Goal: Information Seeking & Learning: Learn about a topic

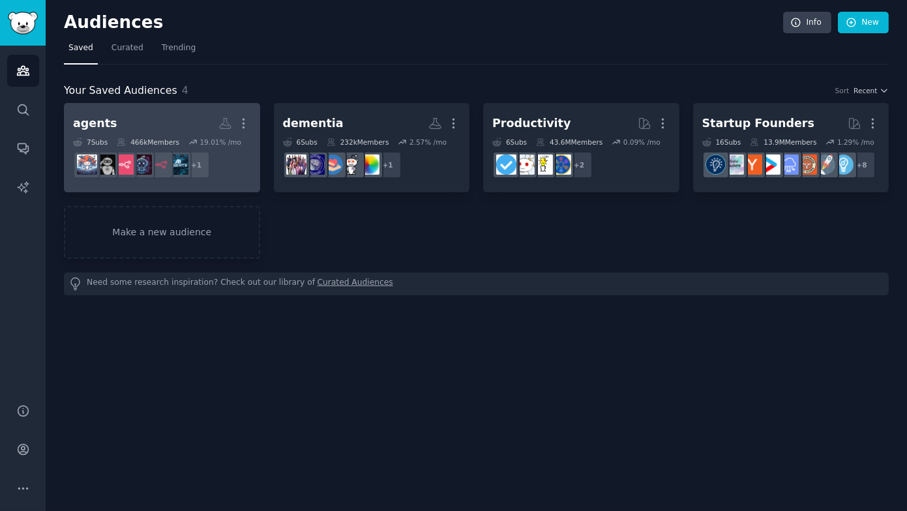
click at [111, 126] on h2 "agents More" at bounding box center [162, 123] width 178 height 23
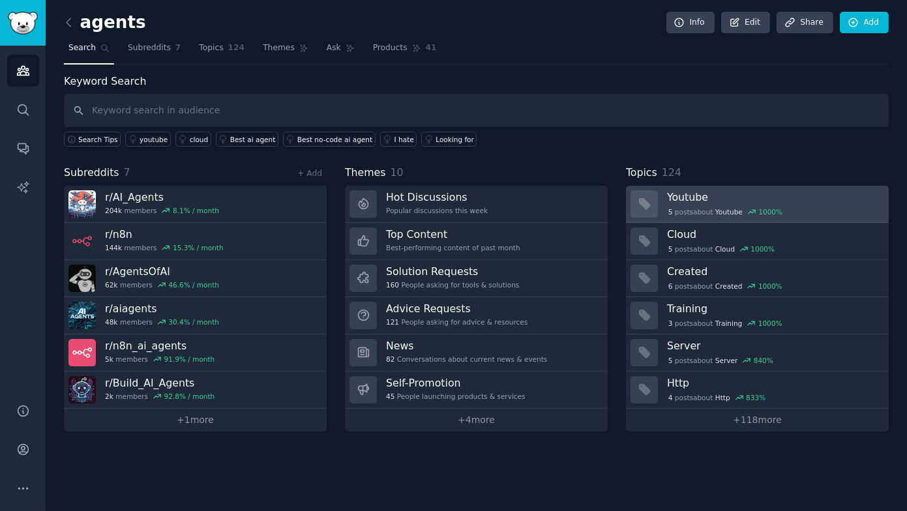
click at [719, 196] on h3 "Youtube" at bounding box center [773, 197] width 212 height 14
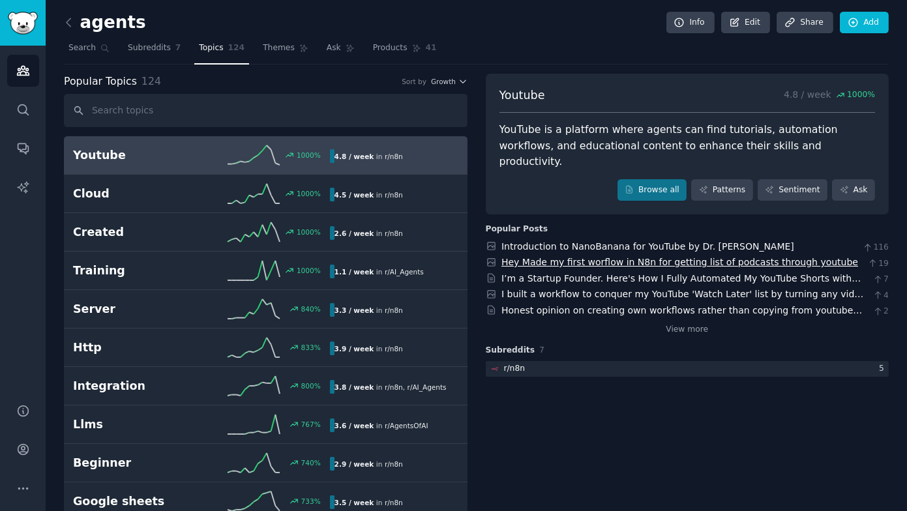
click at [540, 257] on link "Hey Made my first worflow in N8n for getting list of podcasts through youtube" at bounding box center [679, 262] width 357 height 10
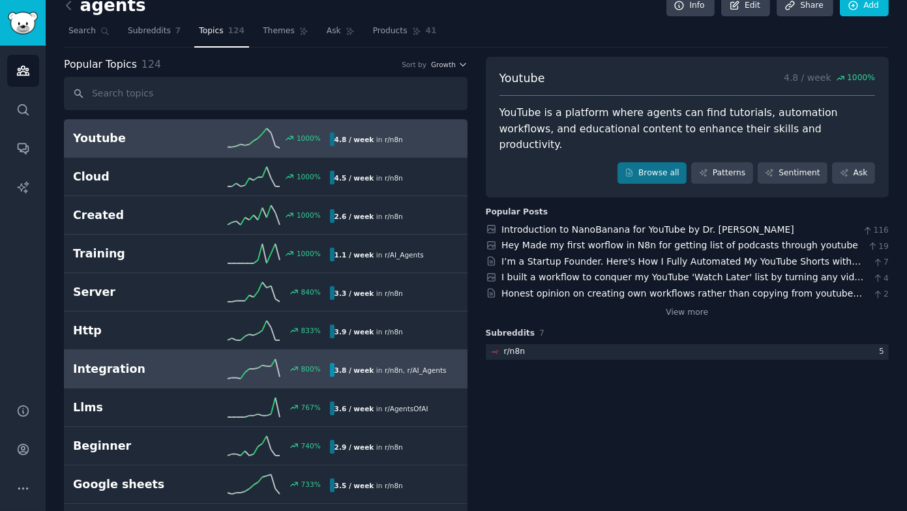
scroll to position [16, 0]
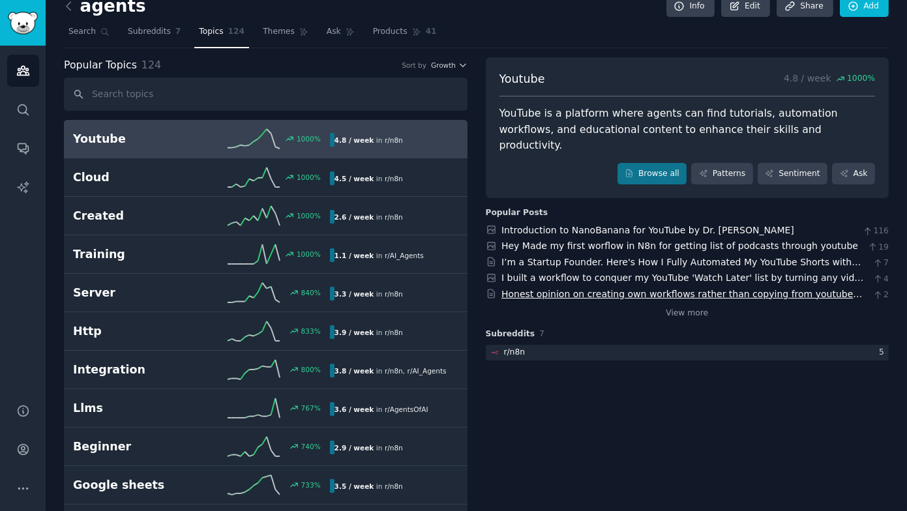
click at [676, 289] on link "Honest opinion on creating own workflows rather than copying from youtube video…" at bounding box center [681, 301] width 360 height 24
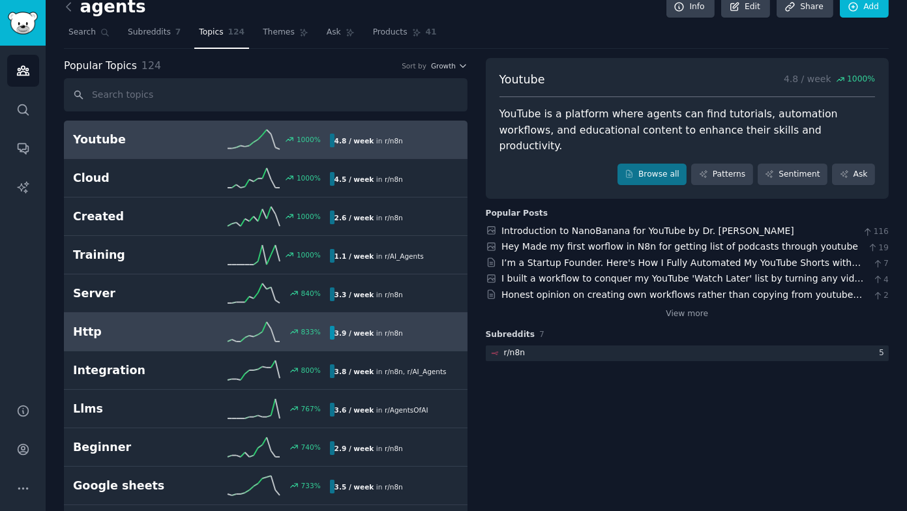
scroll to position [0, 0]
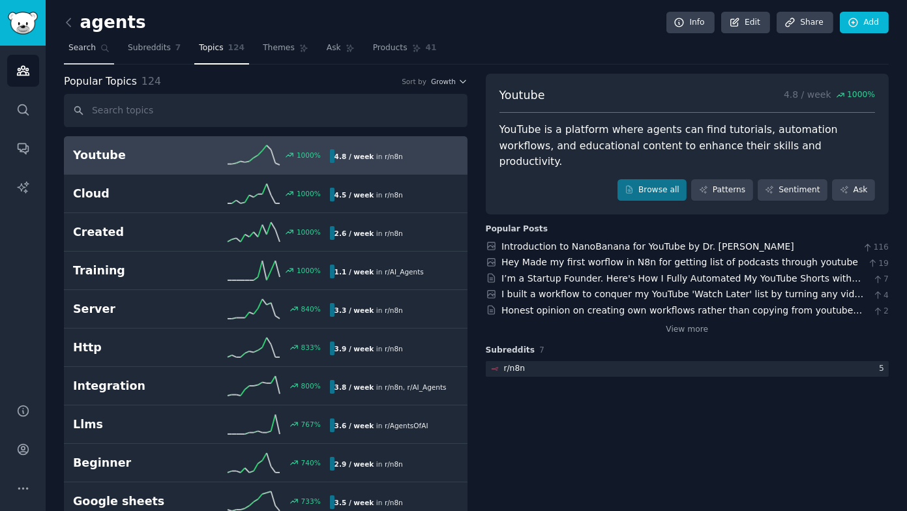
click at [91, 62] on link "Search" at bounding box center [89, 51] width 50 height 27
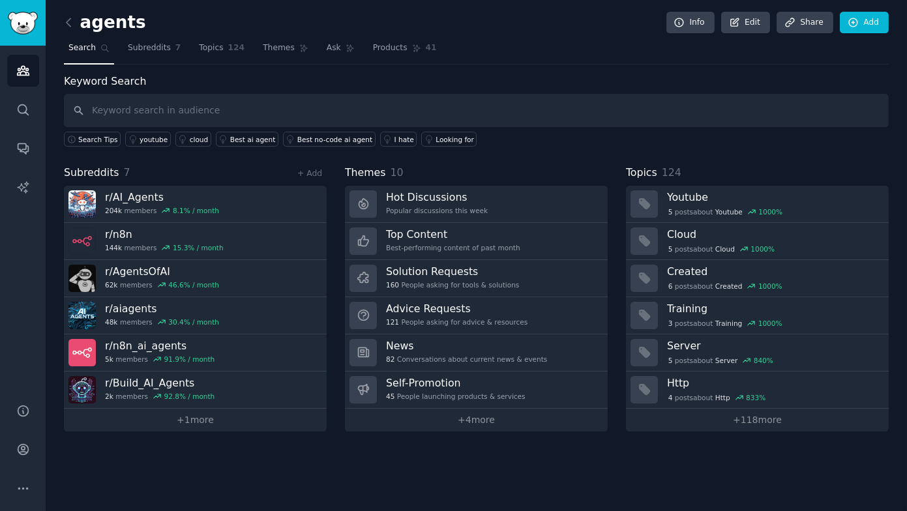
click at [355, 42] on nav "Search Subreddits 7 Topics 124 Themes Ask Products 41" at bounding box center [476, 51] width 824 height 27
click at [386, 44] on span "Products" at bounding box center [390, 48] width 35 height 12
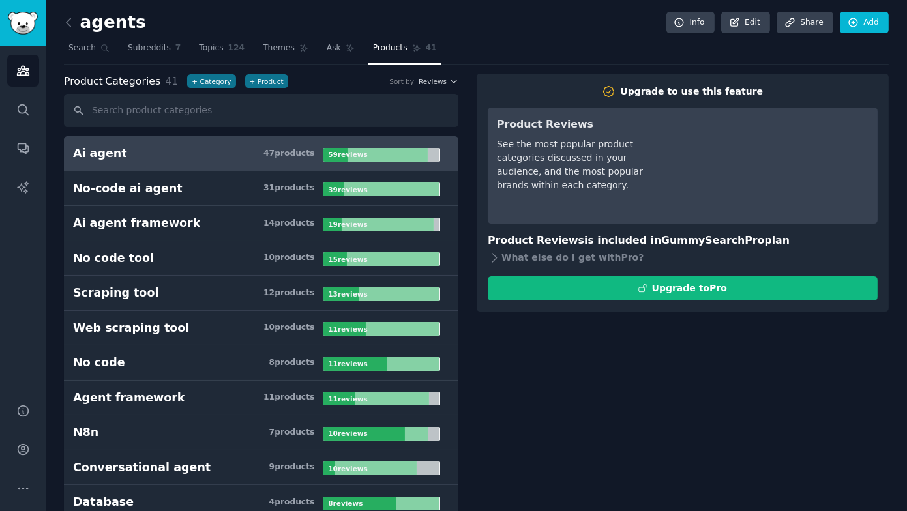
click at [226, 158] on h3 "Ai agent 47 product s" at bounding box center [198, 153] width 250 height 16
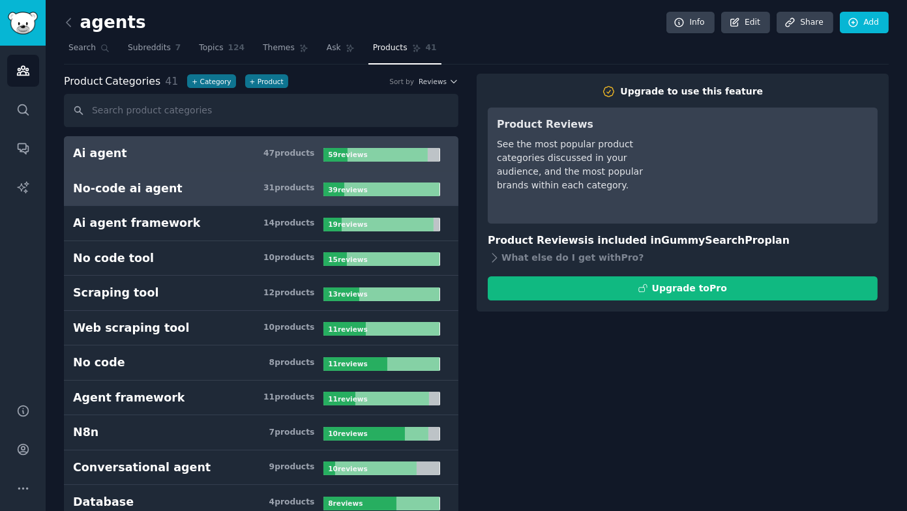
click at [212, 199] on link "No-code ai agent 31 product s 39 review s" at bounding box center [261, 188] width 394 height 35
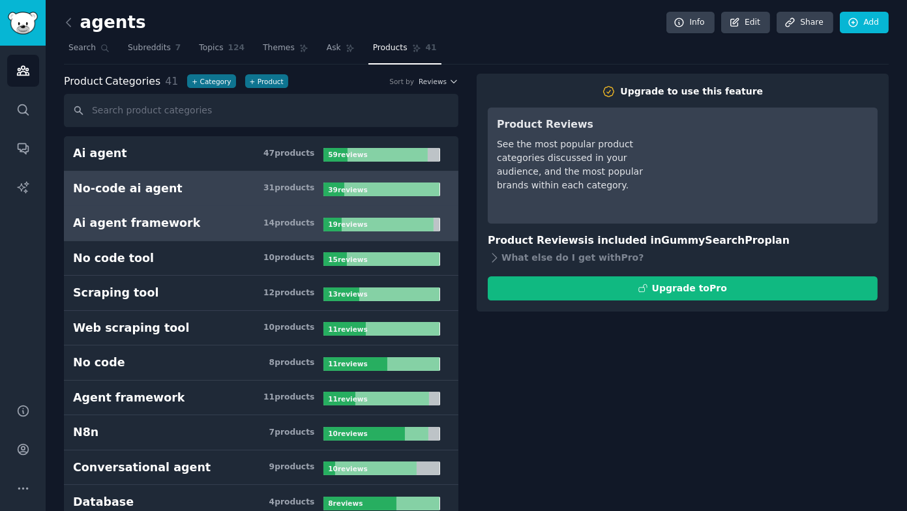
click at [207, 233] on link "Ai agent framework 14 product s 19 review s" at bounding box center [261, 223] width 394 height 35
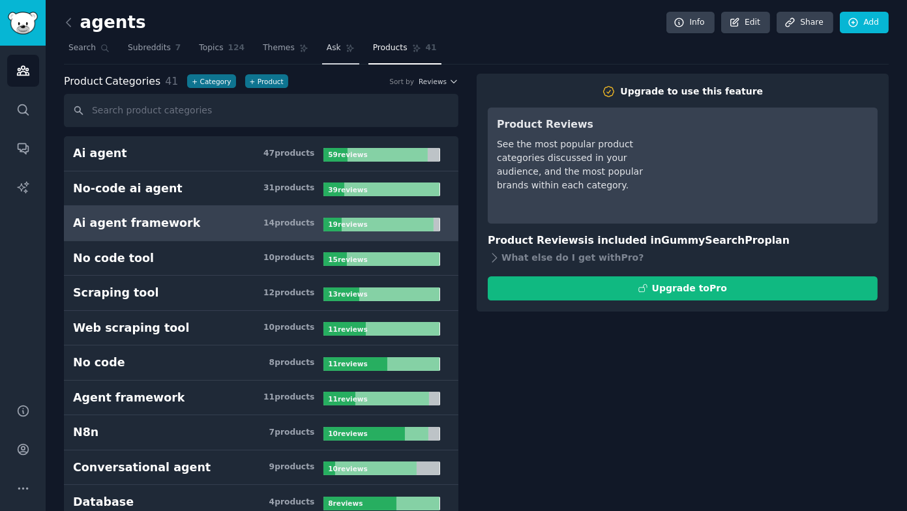
click at [342, 62] on link "Ask" at bounding box center [340, 51] width 37 height 27
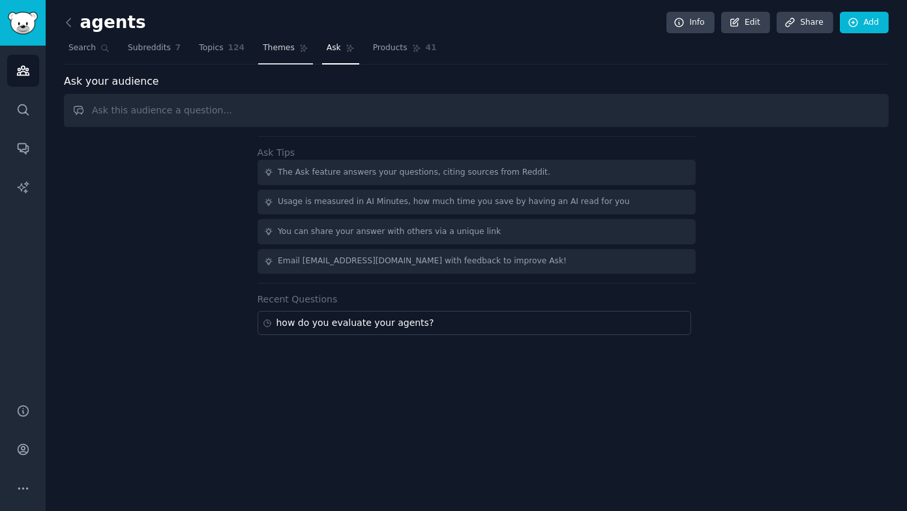
click at [278, 52] on span "Themes" at bounding box center [279, 48] width 32 height 12
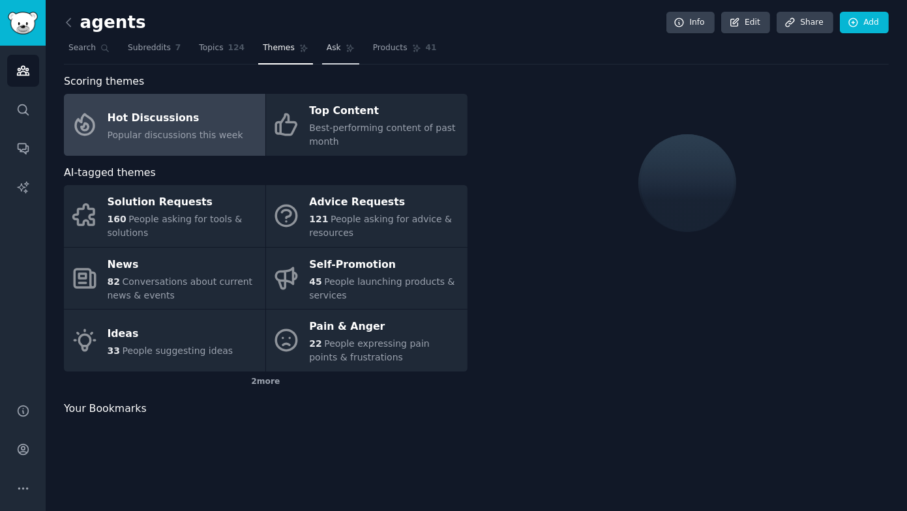
click at [336, 50] on link "Ask" at bounding box center [340, 51] width 37 height 27
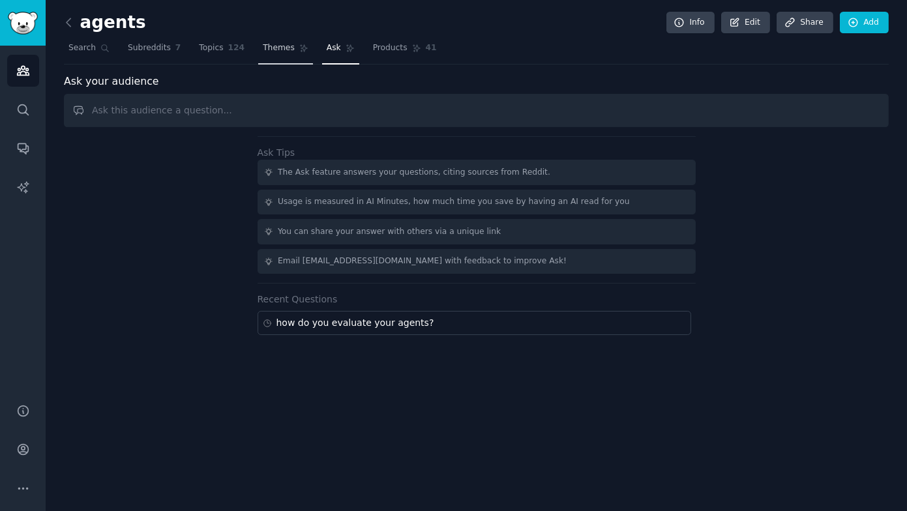
click at [280, 50] on span "Themes" at bounding box center [279, 48] width 32 height 12
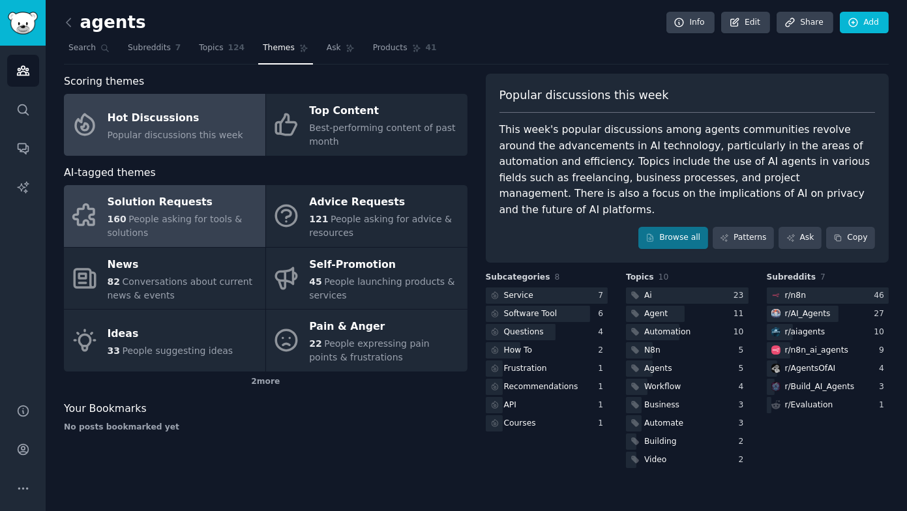
click at [218, 214] on span "People asking for tools & solutions" at bounding box center [175, 226] width 135 height 24
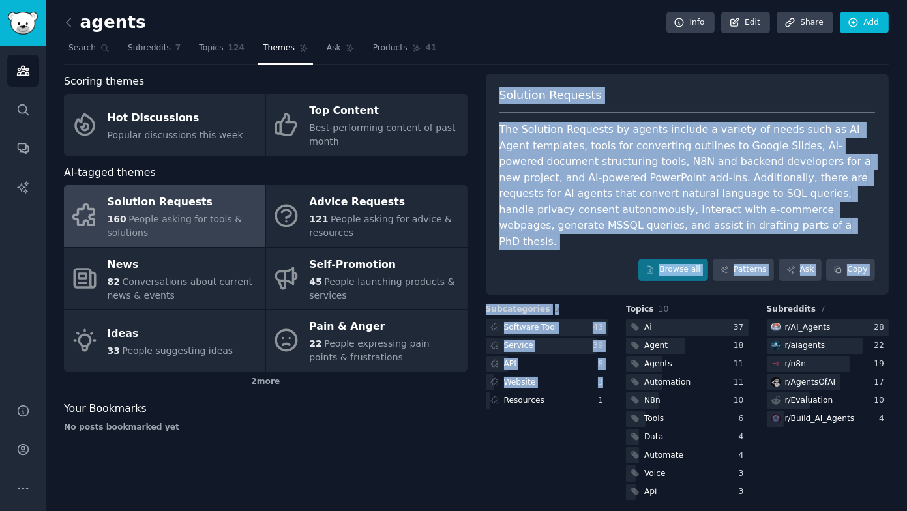
drag, startPoint x: 502, startPoint y: 78, endPoint x: 678, endPoint y: 484, distance: 442.5
click at [673, 484] on div "Solution Requests The Solution Requests by agents include a variety of needs su…" at bounding box center [687, 288] width 403 height 429
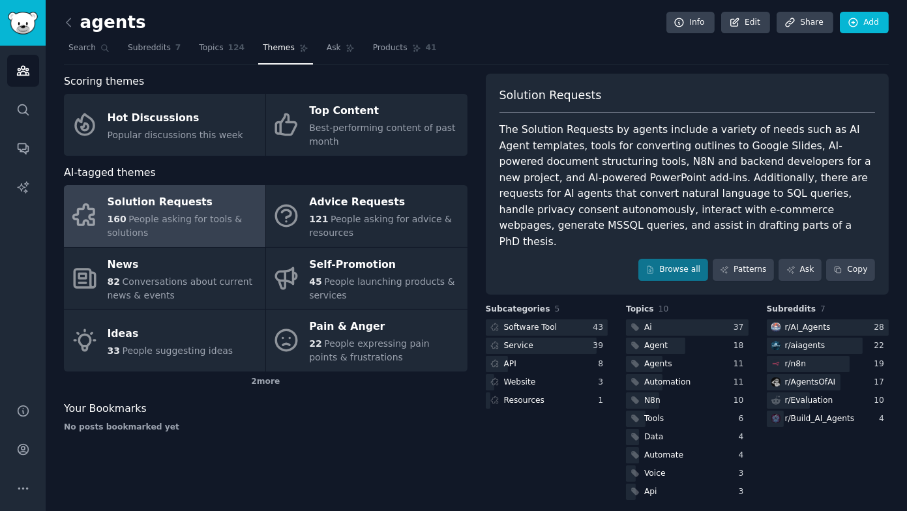
click at [890, 479] on div "agents Info Edit Share Add Search Subreddits 7 Topics 124 Themes Ask Products 4…" at bounding box center [476, 260] width 861 height 520
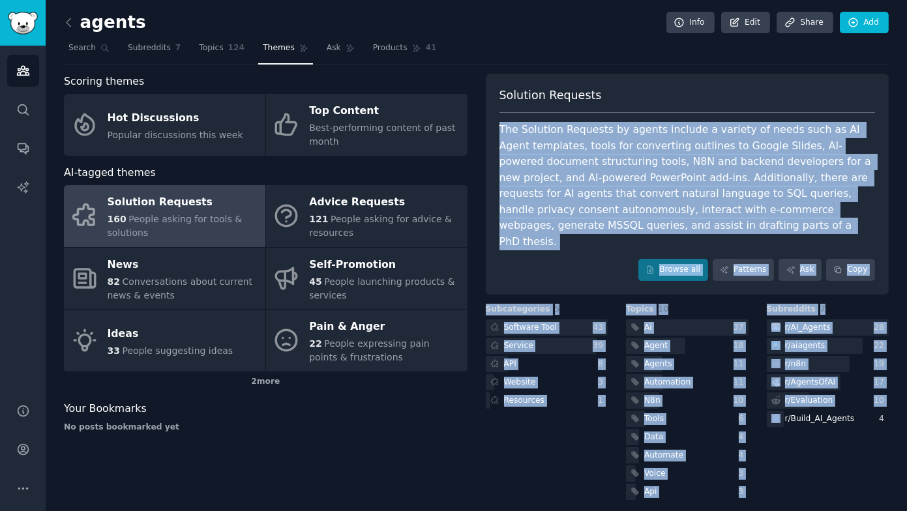
drag, startPoint x: 890, startPoint y: 479, endPoint x: 686, endPoint y: 102, distance: 429.0
click at [686, 102] on div "agents Info Edit Share Add Search Subreddits 7 Topics 124 Themes Ask Products 4…" at bounding box center [476, 260] width 861 height 520
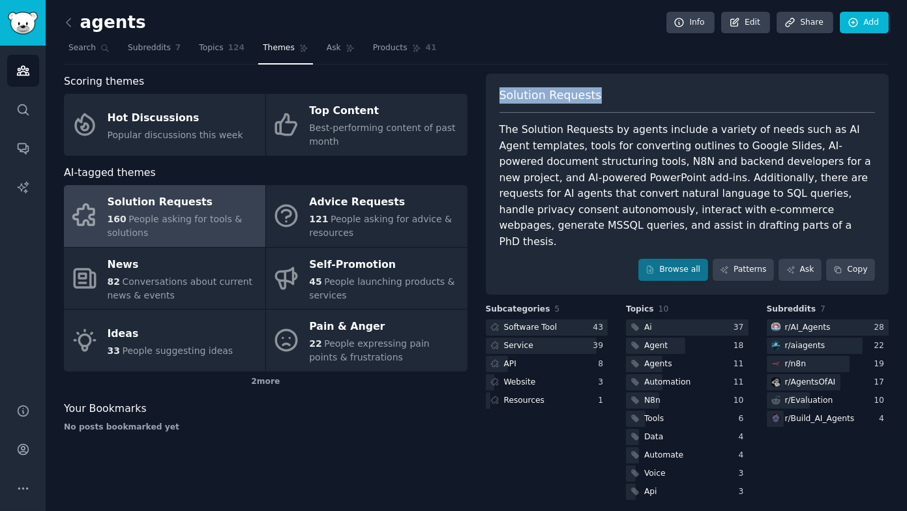
click at [658, 85] on div "Solution Requests The Solution Requests by agents include a variety of needs su…" at bounding box center [687, 184] width 403 height 221
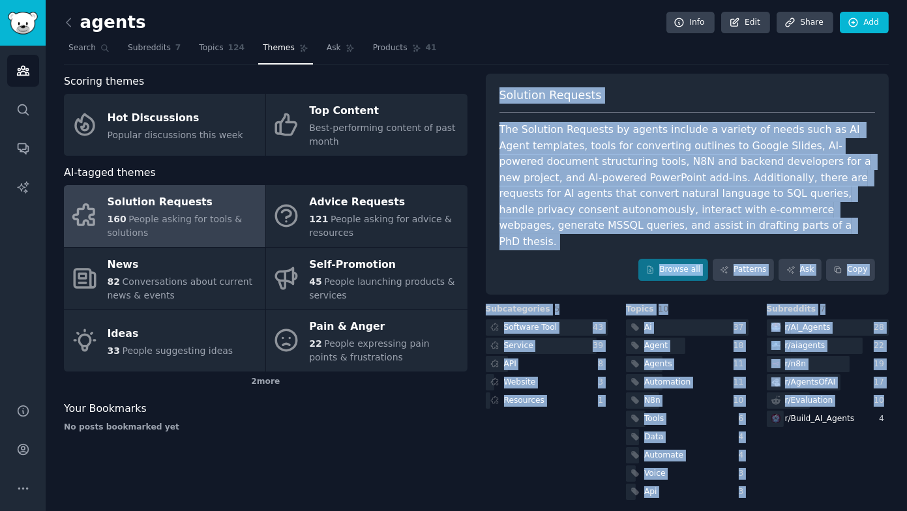
drag, startPoint x: 658, startPoint y: 85, endPoint x: 879, endPoint y: 454, distance: 430.0
click at [879, 453] on div "Solution Requests The Solution Requests by agents include a variety of needs su…" at bounding box center [687, 288] width 403 height 429
click at [689, 173] on div "The Solution Requests by agents include a variety of needs such as AI Agent tem…" at bounding box center [687, 186] width 376 height 128
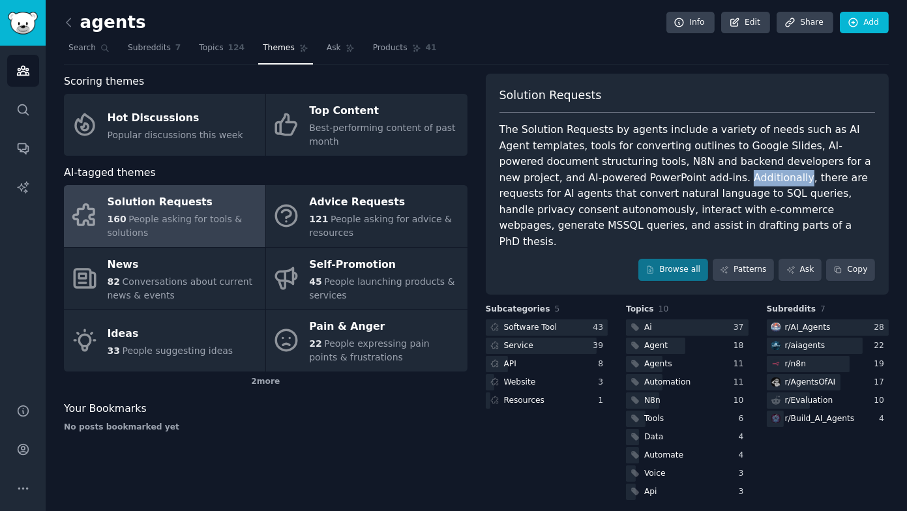
click at [689, 173] on div "The Solution Requests by agents include a variety of needs such as AI Agent tem…" at bounding box center [687, 186] width 376 height 128
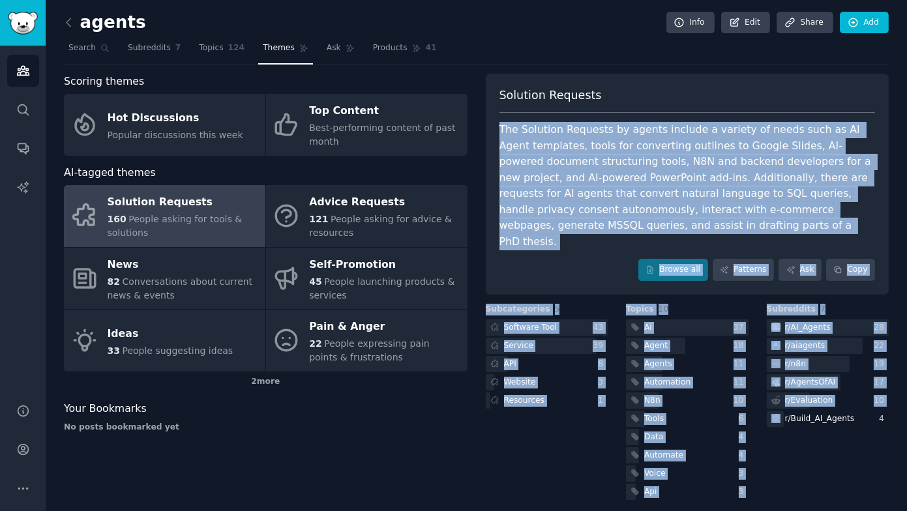
drag, startPoint x: 689, startPoint y: 173, endPoint x: 821, endPoint y: 442, distance: 299.7
click at [823, 442] on div "Solution Requests The Solution Requests by agents include a variety of needs su…" at bounding box center [687, 288] width 403 height 429
click at [821, 442] on div "Subreddits 7 r/ AI_Agents 28 r/ aiagents 22 r/ n8n 19 r/ AgentsOfAI 17 r/ Evalu…" at bounding box center [827, 403] width 123 height 199
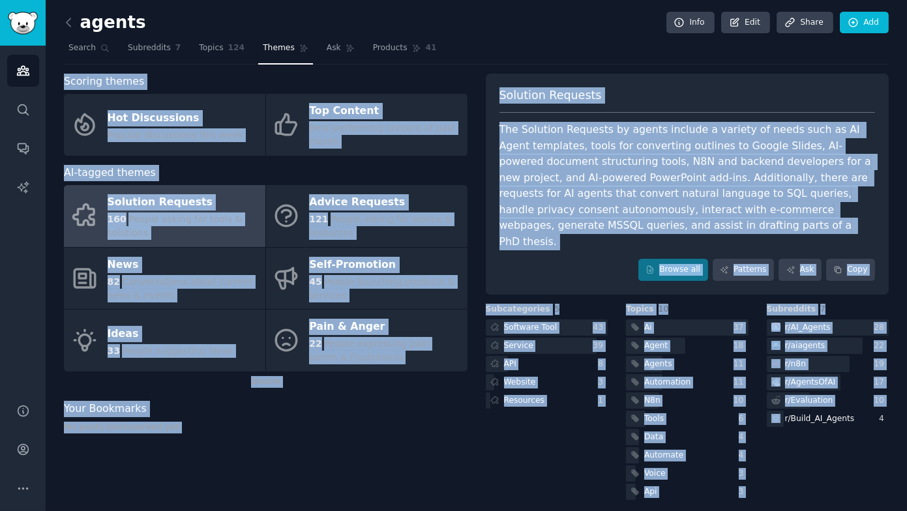
drag, startPoint x: 821, startPoint y: 442, endPoint x: 525, endPoint y: 61, distance: 482.6
click at [525, 61] on div "agents Info Edit Share Add Search Subreddits 7 Topics 124 Themes Ask Products 4…" at bounding box center [476, 260] width 824 height 484
click at [525, 61] on nav "Search Subreddits 7 Topics 124 Themes Ask Products 41" at bounding box center [476, 51] width 824 height 27
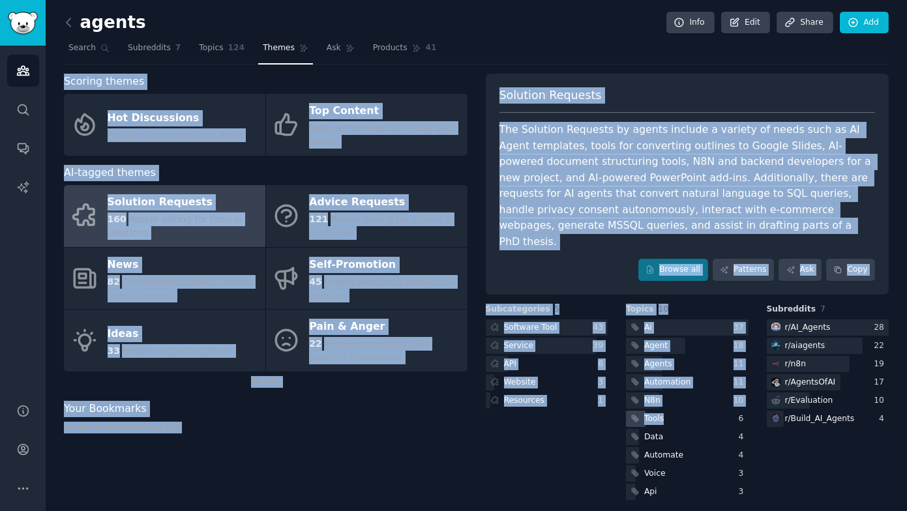
drag, startPoint x: 525, startPoint y: 61, endPoint x: 629, endPoint y: 396, distance: 350.9
click at [629, 396] on div "agents Info Edit Share Add Search Subreddits 7 Topics 124 Themes Ask Products 4…" at bounding box center [476, 260] width 824 height 484
click at [629, 411] on div "Tools" at bounding box center [646, 419] width 40 height 16
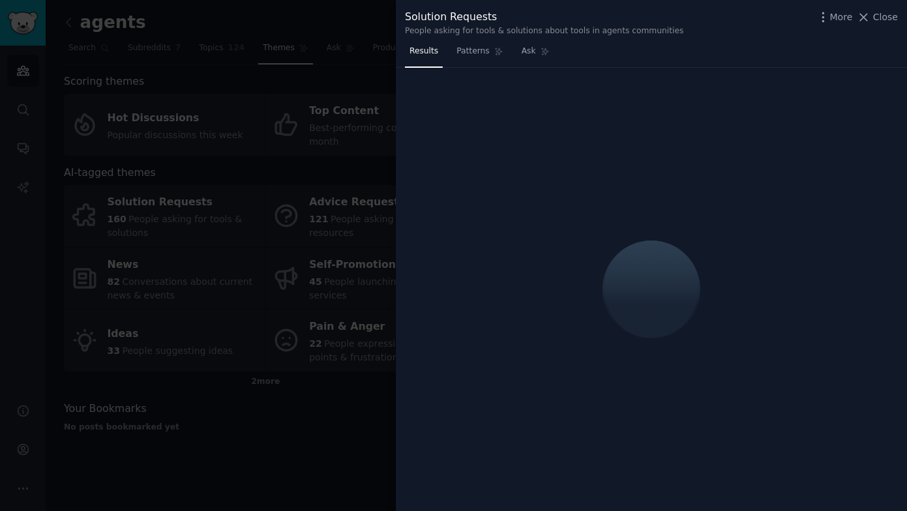
click at [327, 384] on div at bounding box center [453, 255] width 907 height 511
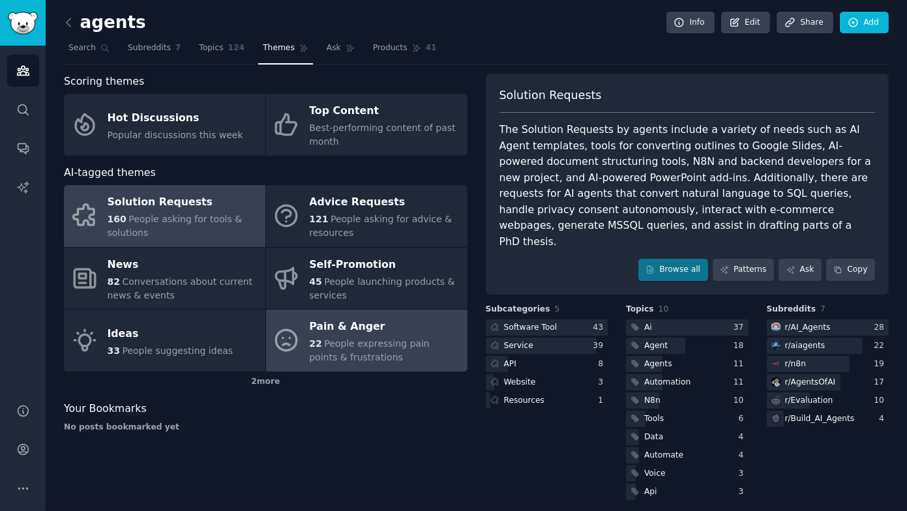
click at [390, 342] on span "People expressing pain points & frustrations" at bounding box center [369, 350] width 120 height 24
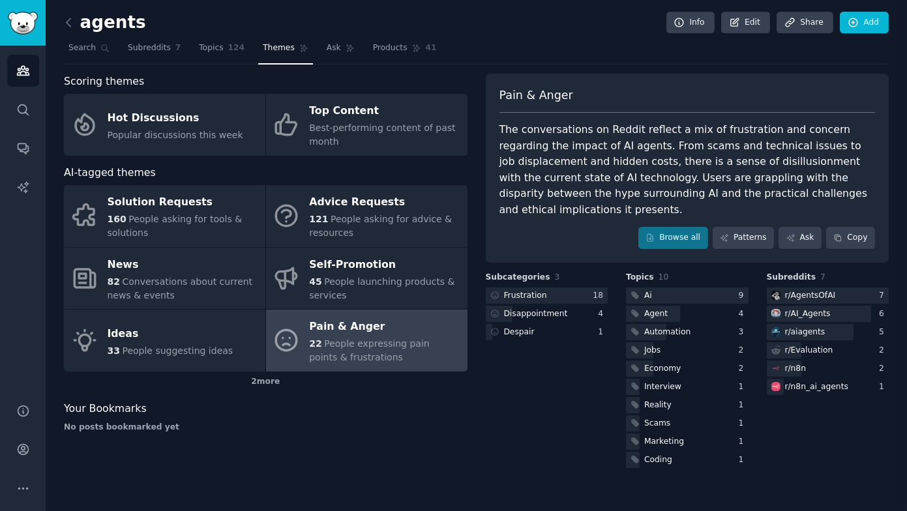
click at [580, 156] on div "The conversations on Reddit reflect a mix of frustration and concern regarding …" at bounding box center [687, 170] width 376 height 96
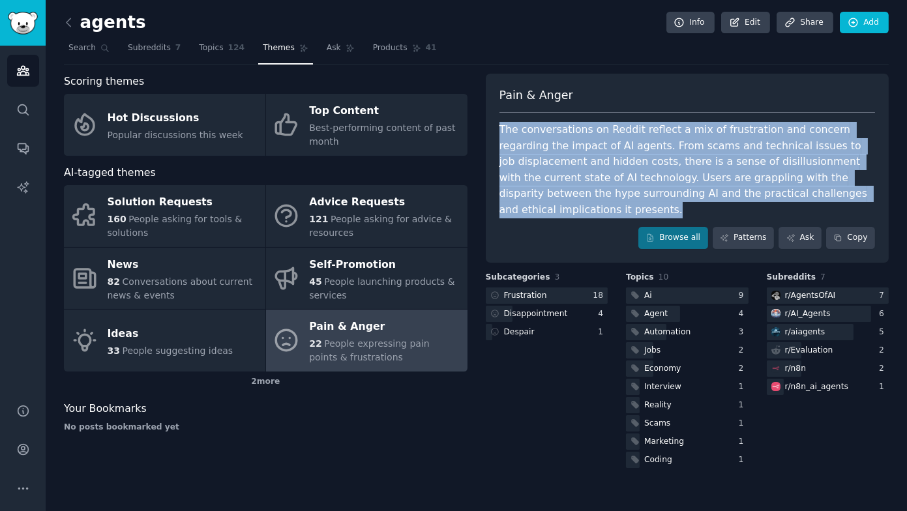
drag, startPoint x: 580, startPoint y: 156, endPoint x: 529, endPoint y: 124, distance: 60.6
click at [529, 124] on div "The conversations on Reddit reflect a mix of frustration and concern regarding …" at bounding box center [687, 170] width 376 height 96
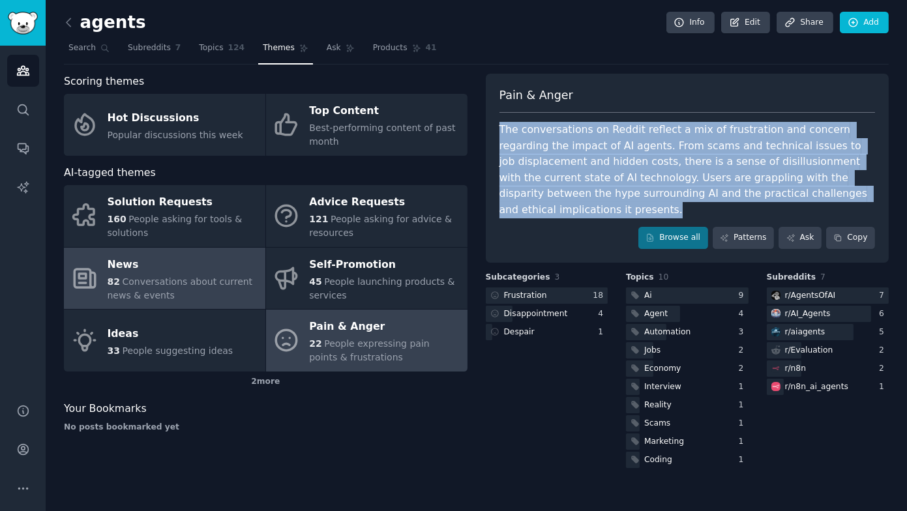
click at [207, 285] on span "Conversations about current news & events" at bounding box center [180, 288] width 145 height 24
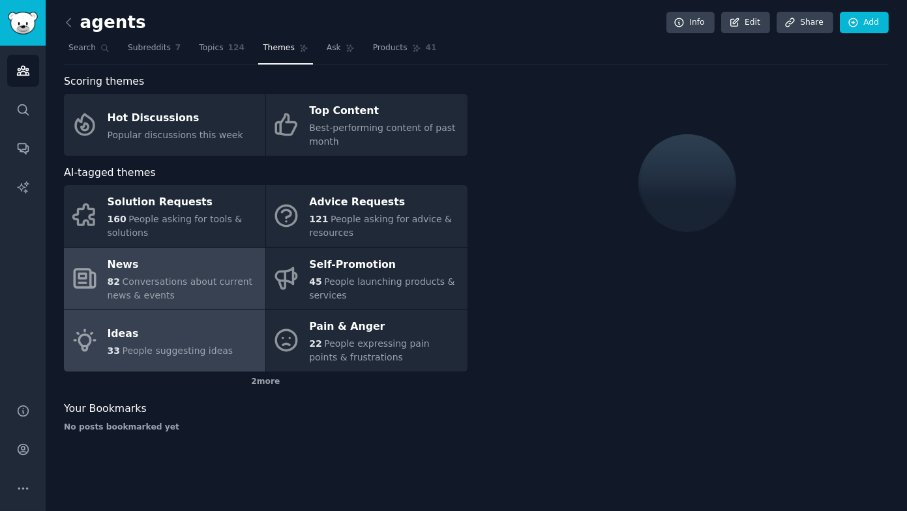
click at [179, 340] on div "Ideas" at bounding box center [171, 333] width 126 height 21
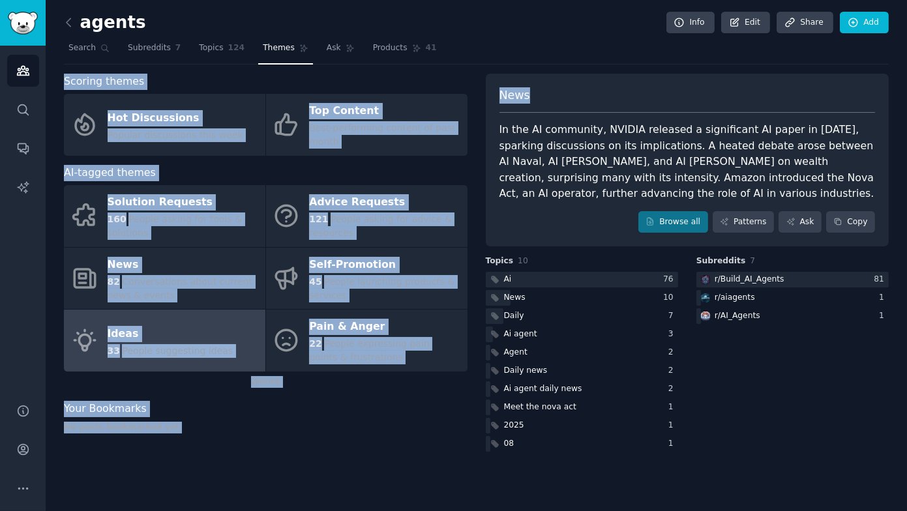
drag, startPoint x: 551, startPoint y: 46, endPoint x: 579, endPoint y: 110, distance: 70.3
click at [579, 110] on div "agents Info Edit Share Add Search Subreddits 7 Topics 124 Themes Ask Products 4…" at bounding box center [476, 236] width 824 height 436
click at [579, 110] on div "News" at bounding box center [687, 100] width 376 height 26
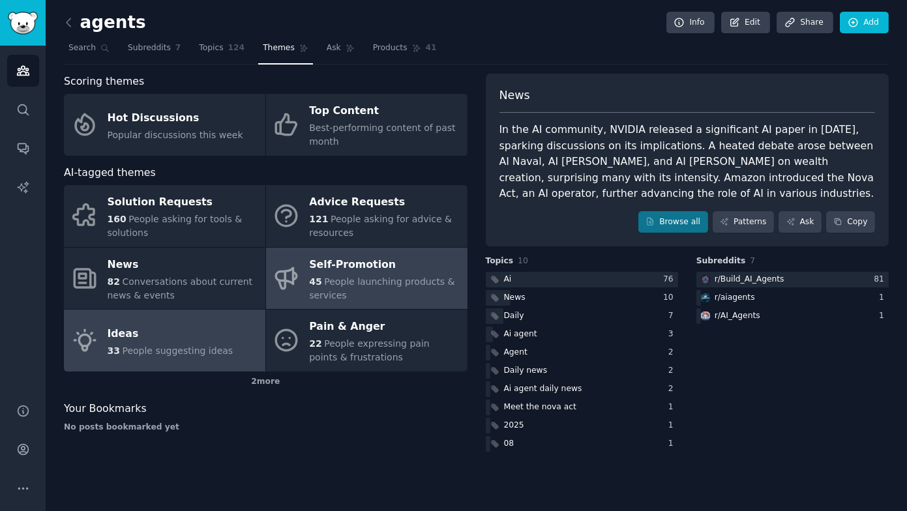
click at [338, 272] on div "Self-Promotion" at bounding box center [384, 264] width 151 height 21
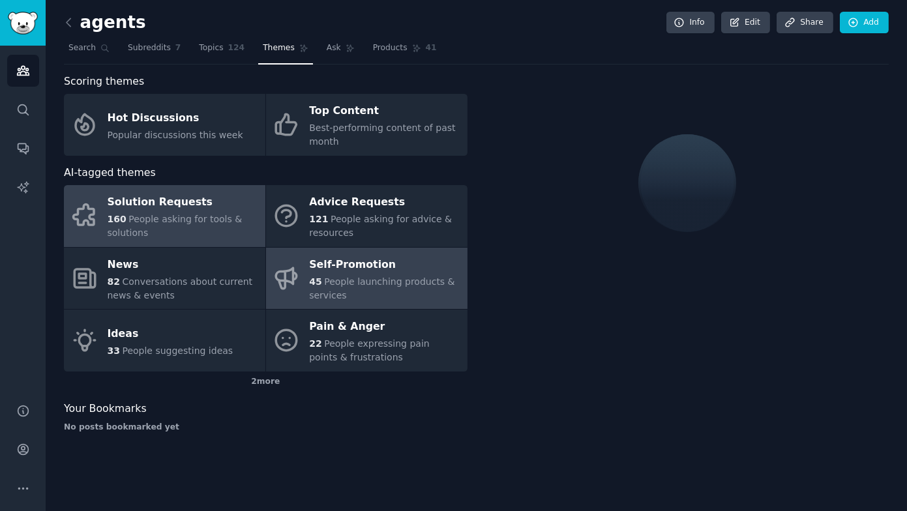
click at [244, 241] on link "Solution Requests 160 People asking for tools & solutions" at bounding box center [164, 216] width 201 height 62
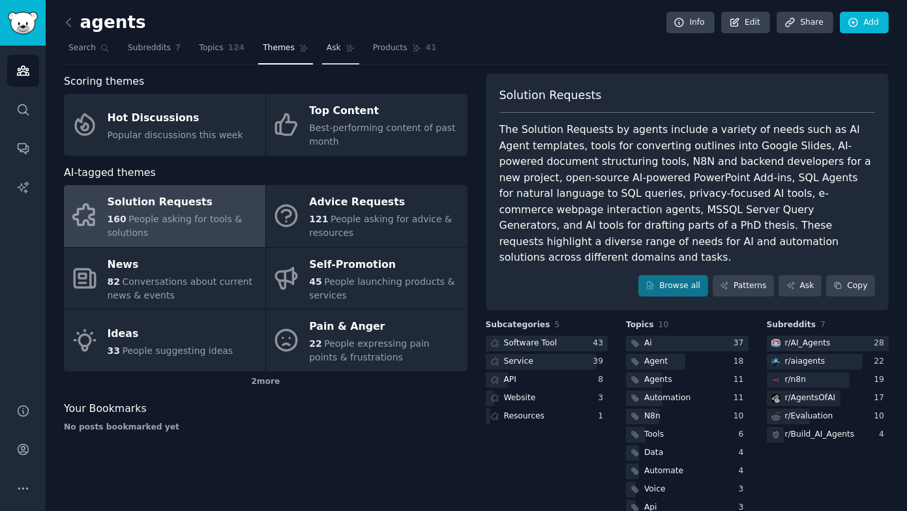
click at [350, 38] on link "Ask" at bounding box center [340, 51] width 37 height 27
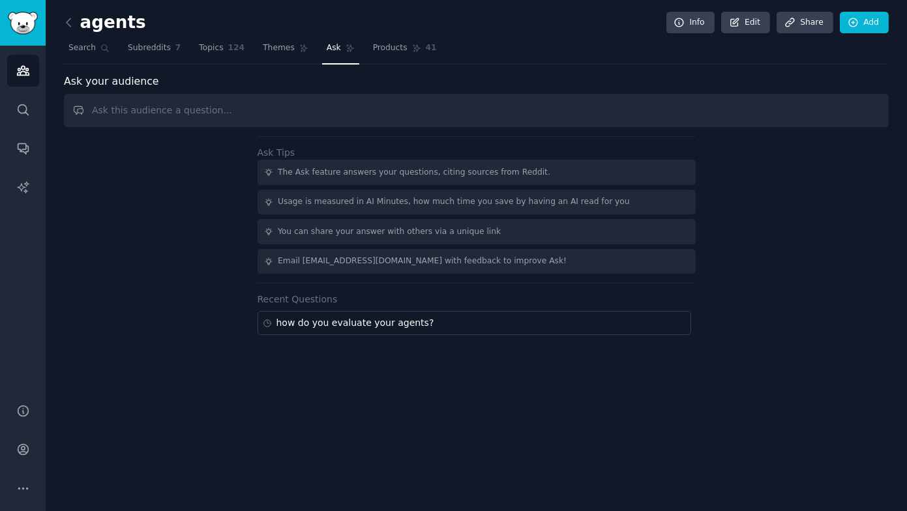
type input "ჰ"
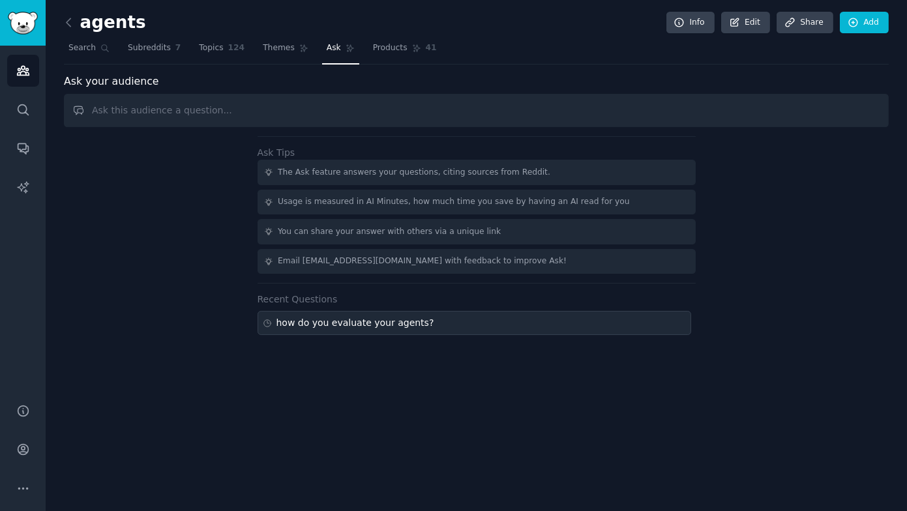
click at [330, 316] on div "how do you evaluate your agents?" at bounding box center [355, 323] width 158 height 14
type input "how do you evaluate your agents?"
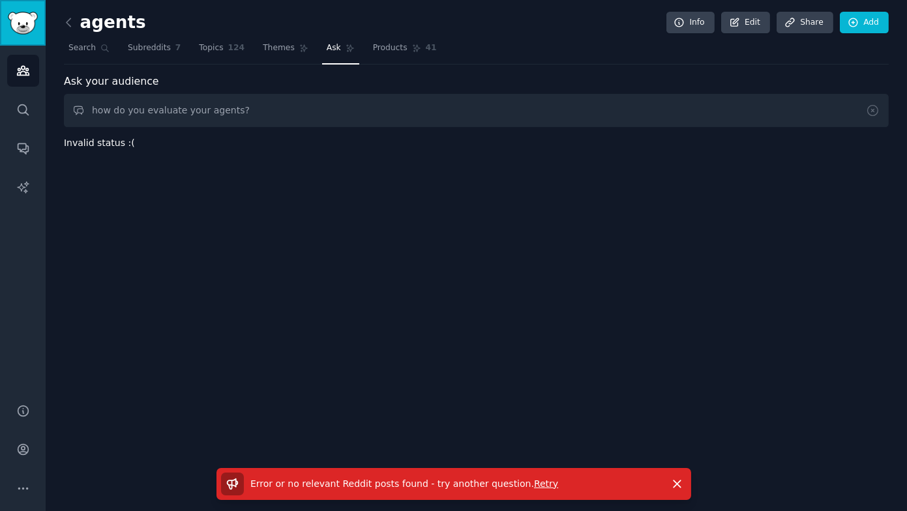
click at [32, 23] on img "Sidebar" at bounding box center [23, 23] width 30 height 23
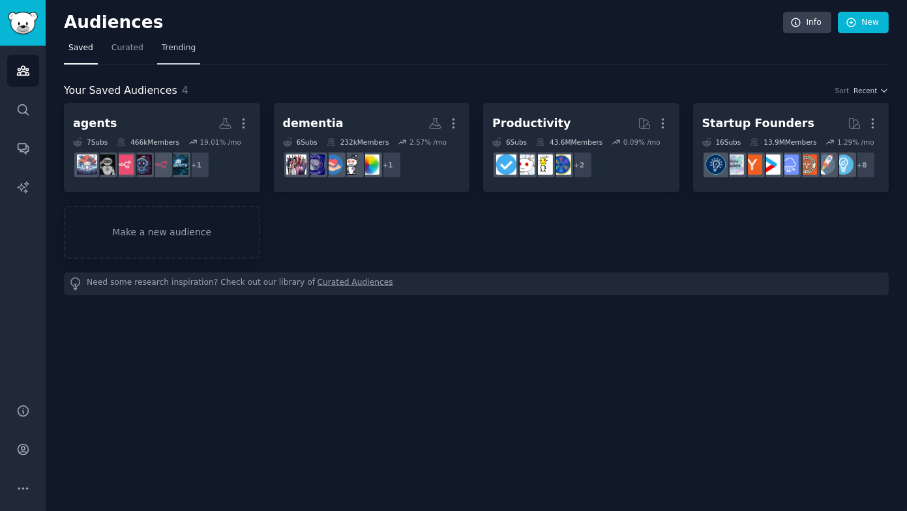
click at [183, 45] on span "Trending" at bounding box center [179, 48] width 34 height 12
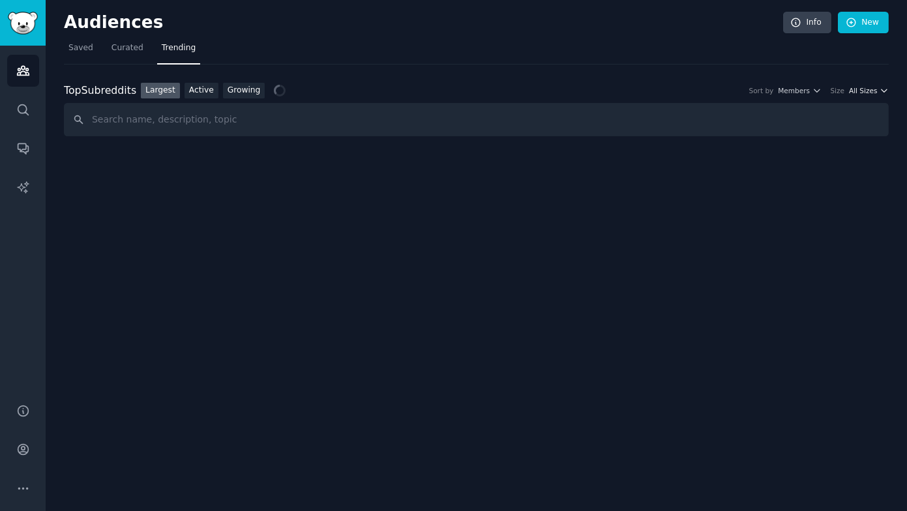
click at [868, 93] on span "All Sizes" at bounding box center [863, 90] width 28 height 9
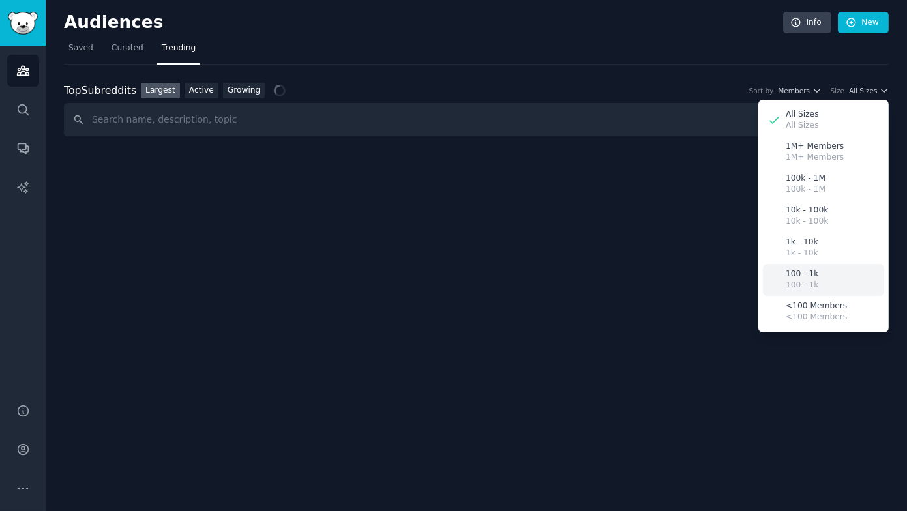
click at [826, 276] on div "100 - 1k 100 - 1k" at bounding box center [823, 280] width 121 height 32
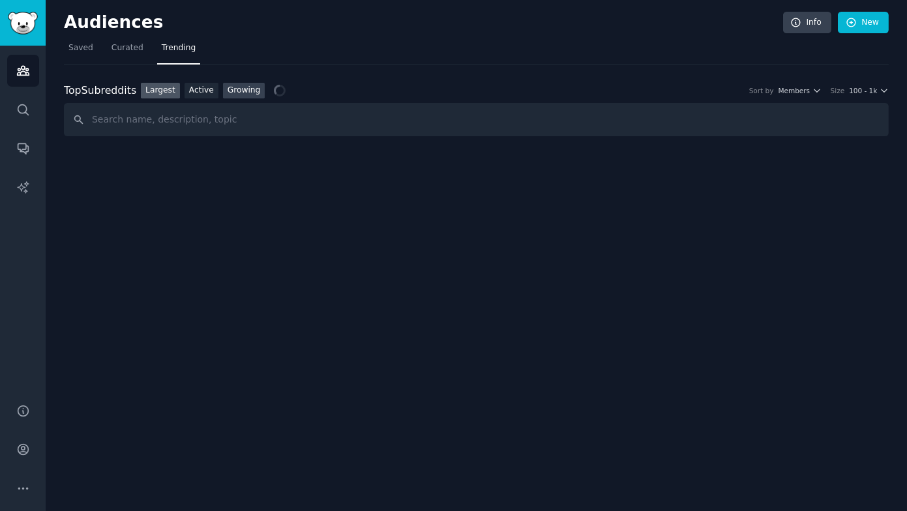
click at [246, 86] on link "Growing" at bounding box center [244, 91] width 42 height 16
click at [813, 91] on icon "button" at bounding box center [816, 90] width 9 height 9
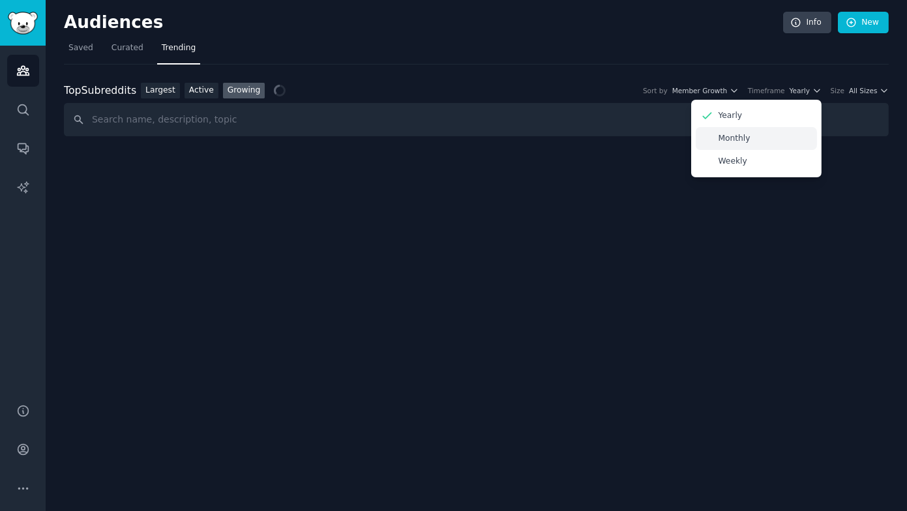
click at [757, 137] on div "Monthly" at bounding box center [755, 138] width 121 height 23
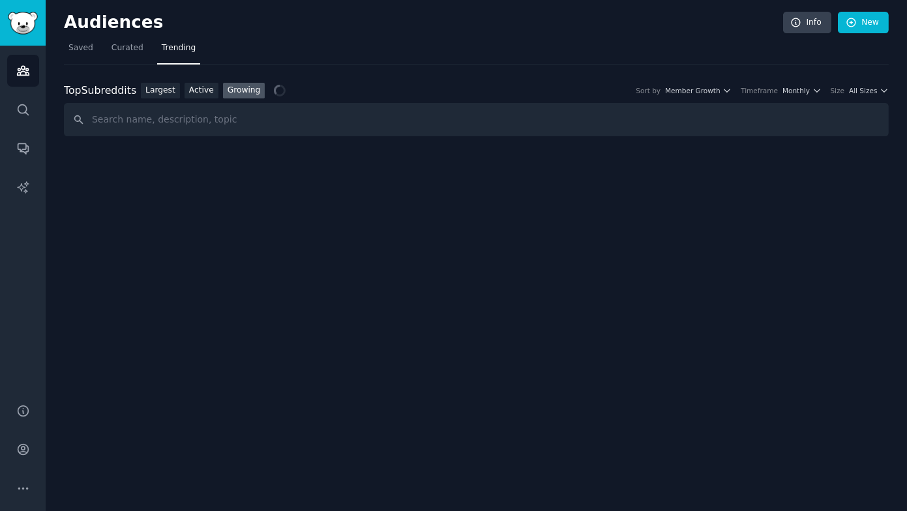
click at [809, 95] on div "Top Subreddits Top Subreddits Largest Active Growing Sort by Member Growth Time…" at bounding box center [476, 91] width 824 height 16
click at [809, 86] on span "Monthly" at bounding box center [795, 90] width 27 height 9
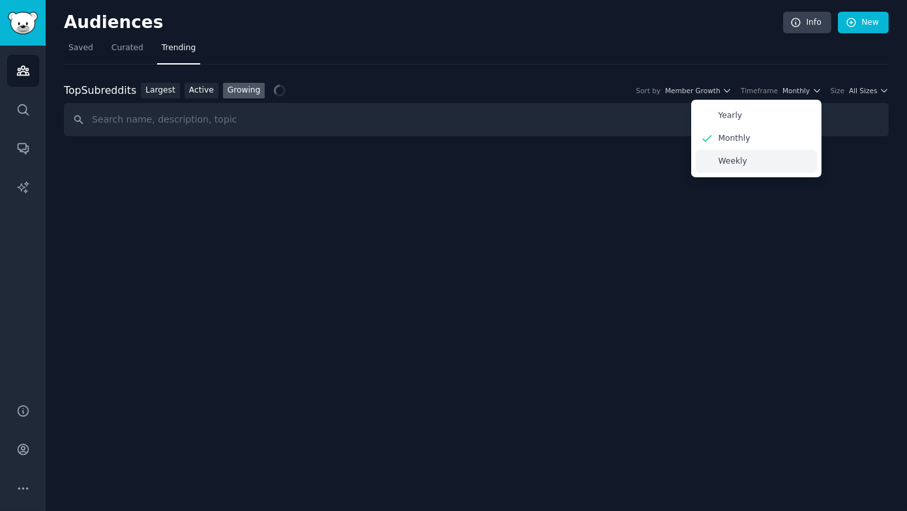
click at [795, 162] on div "Weekly" at bounding box center [755, 161] width 121 height 23
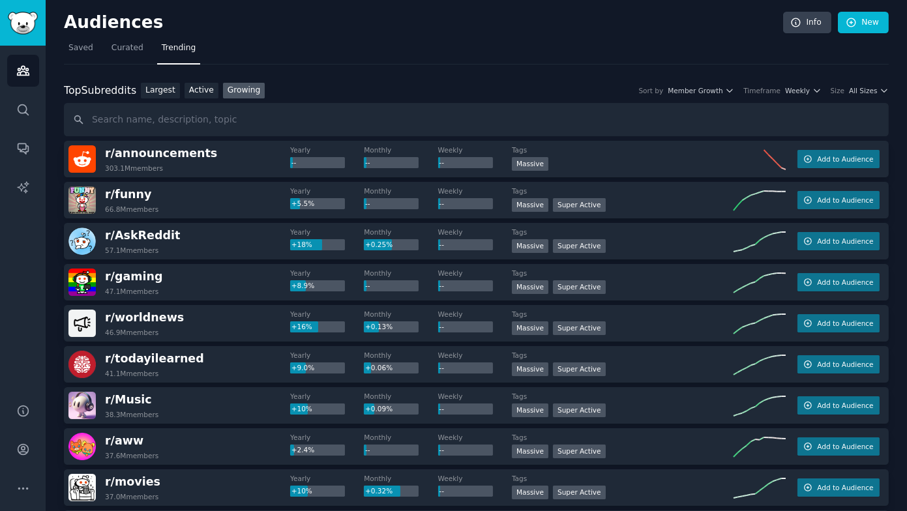
click at [853, 97] on div "Top Subreddits Top Subreddits Largest Active Growing Sort by Member Growth Time…" at bounding box center [476, 110] width 824 height 54
click at [864, 97] on div "Top Subreddits Top Subreddits Largest Active Growing Sort by Member Growth Time…" at bounding box center [476, 91] width 824 height 16
click at [865, 96] on div "Top Subreddits Top Subreddits Largest Active Growing Sort by Member Growth Time…" at bounding box center [476, 91] width 824 height 16
click at [866, 89] on span "All Sizes" at bounding box center [863, 90] width 28 height 9
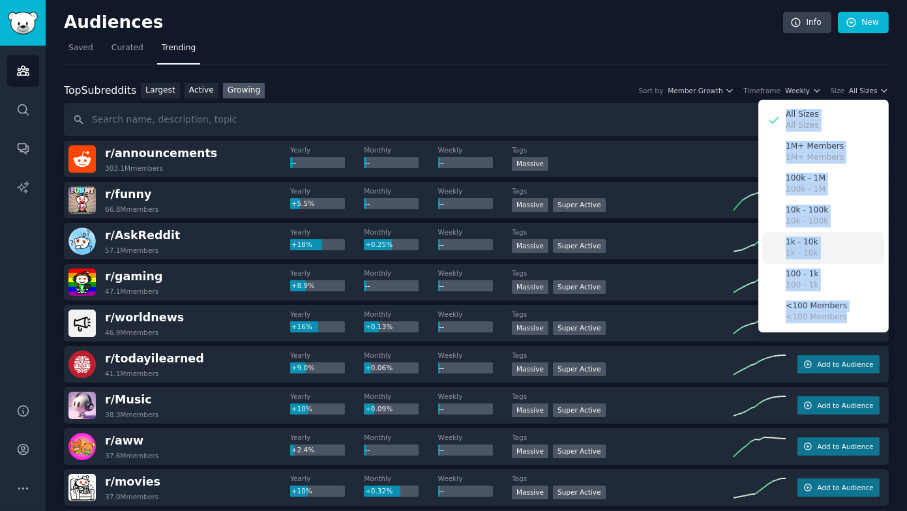
click at [804, 248] on p "1k - 10k" at bounding box center [801, 254] width 33 height 12
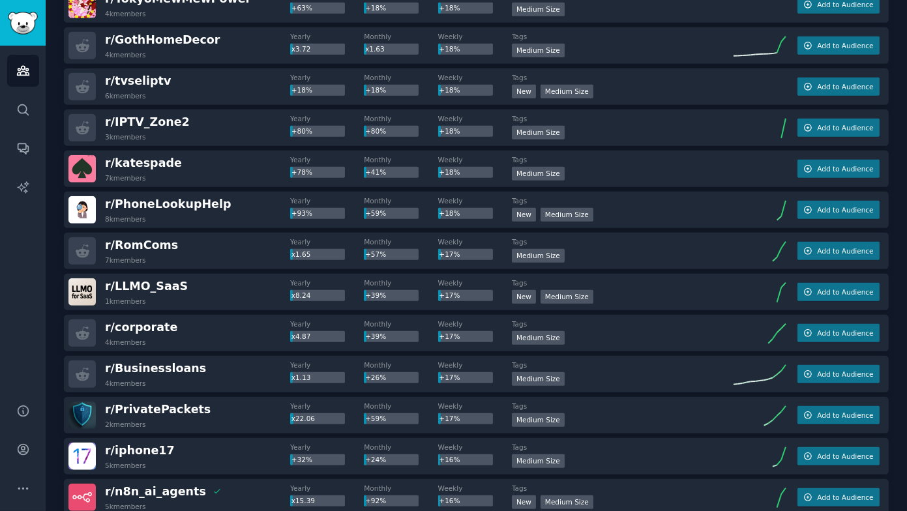
scroll to position [1738, 0]
